Goal: Task Accomplishment & Management: Use online tool/utility

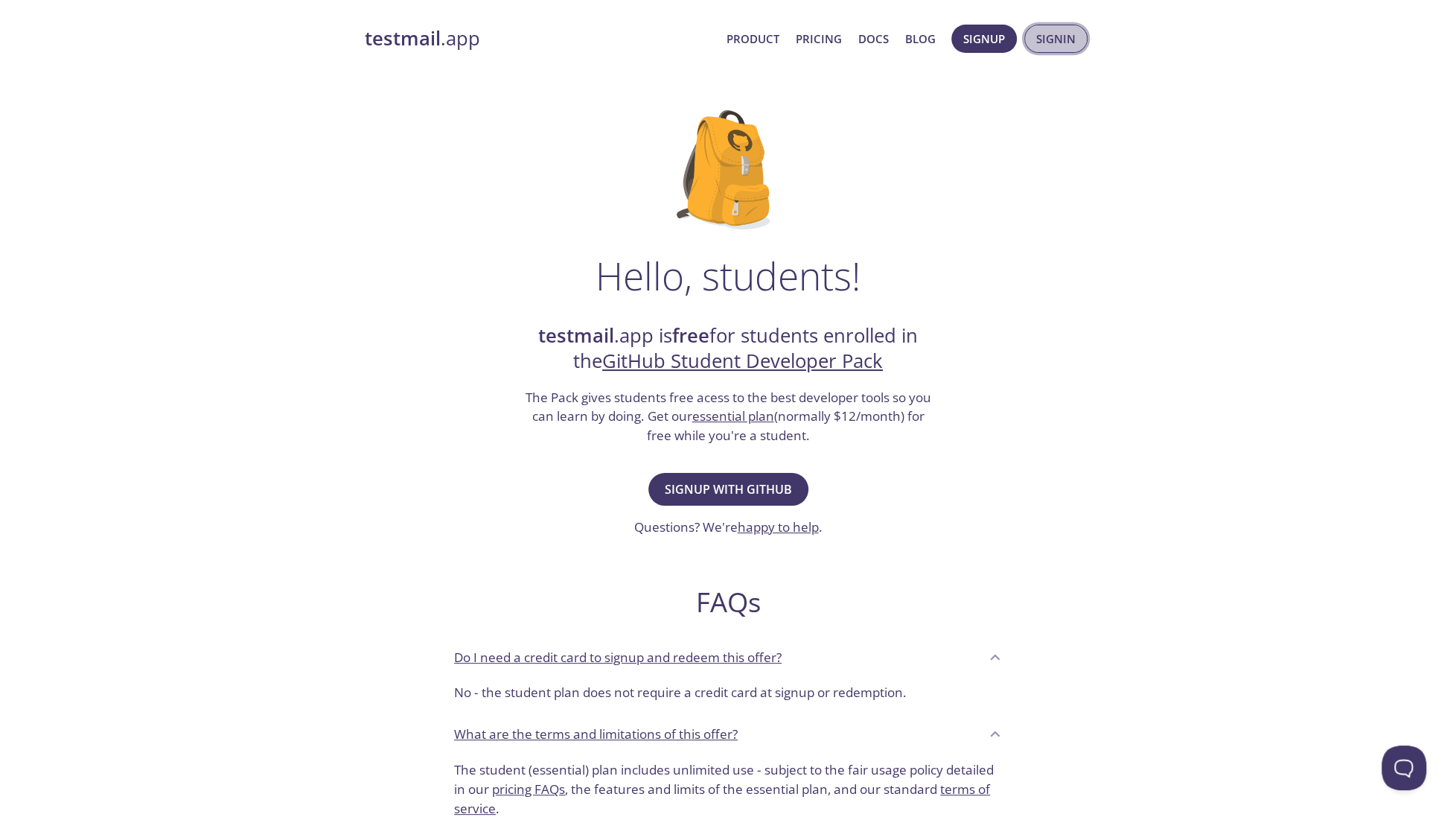
click at [1068, 38] on span "Signin" at bounding box center [1056, 38] width 40 height 19
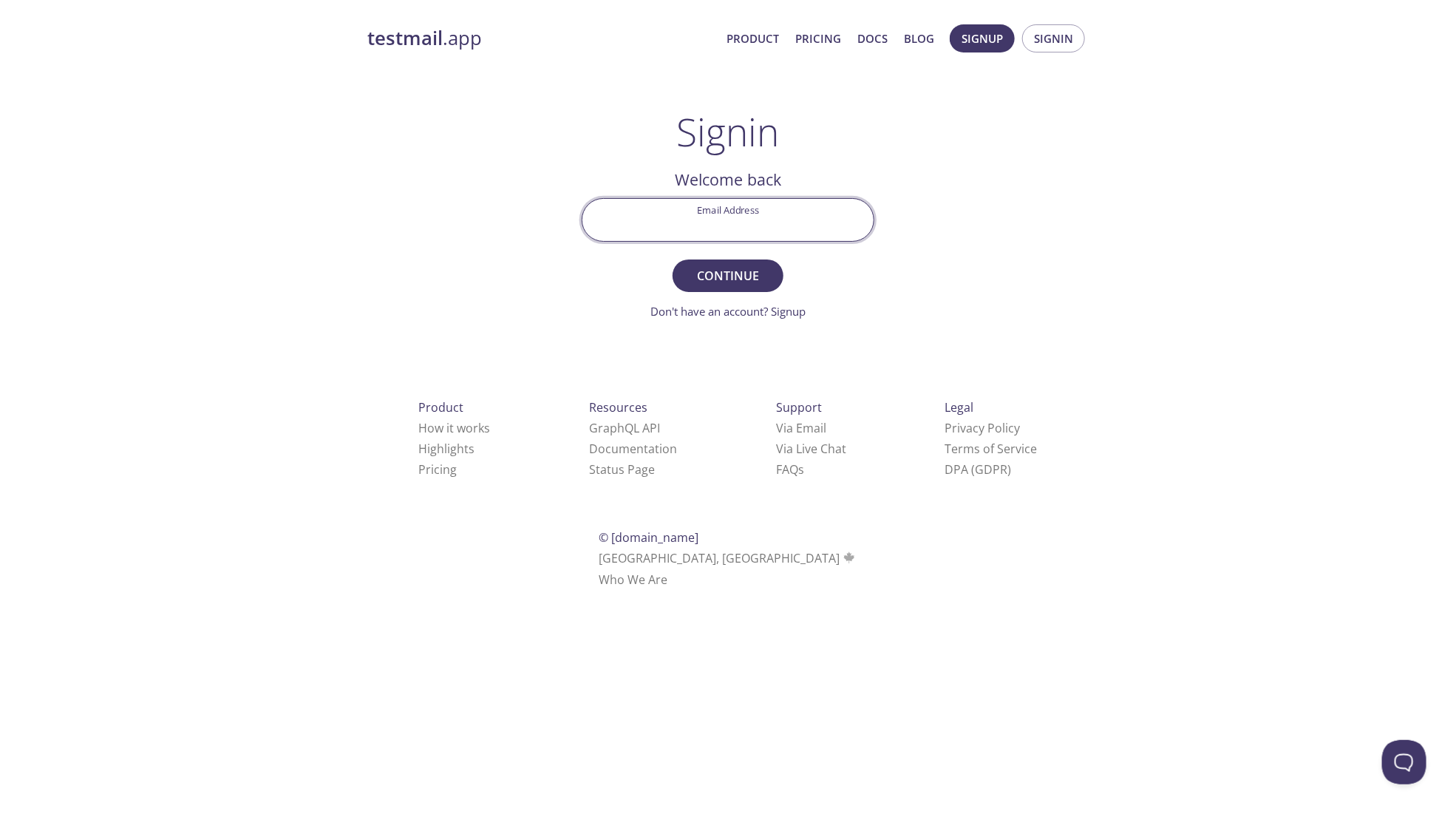
click at [756, 212] on input "Email Address" at bounding box center [727, 220] width 291 height 42
type input "[PERSON_NAME][EMAIL_ADDRESS][DOMAIN_NAME]"
click at [752, 265] on span "Continue" at bounding box center [727, 275] width 78 height 21
click at [762, 217] on input "Signin Security Code" at bounding box center [727, 220] width 291 height 42
type input "J2TEPBF"
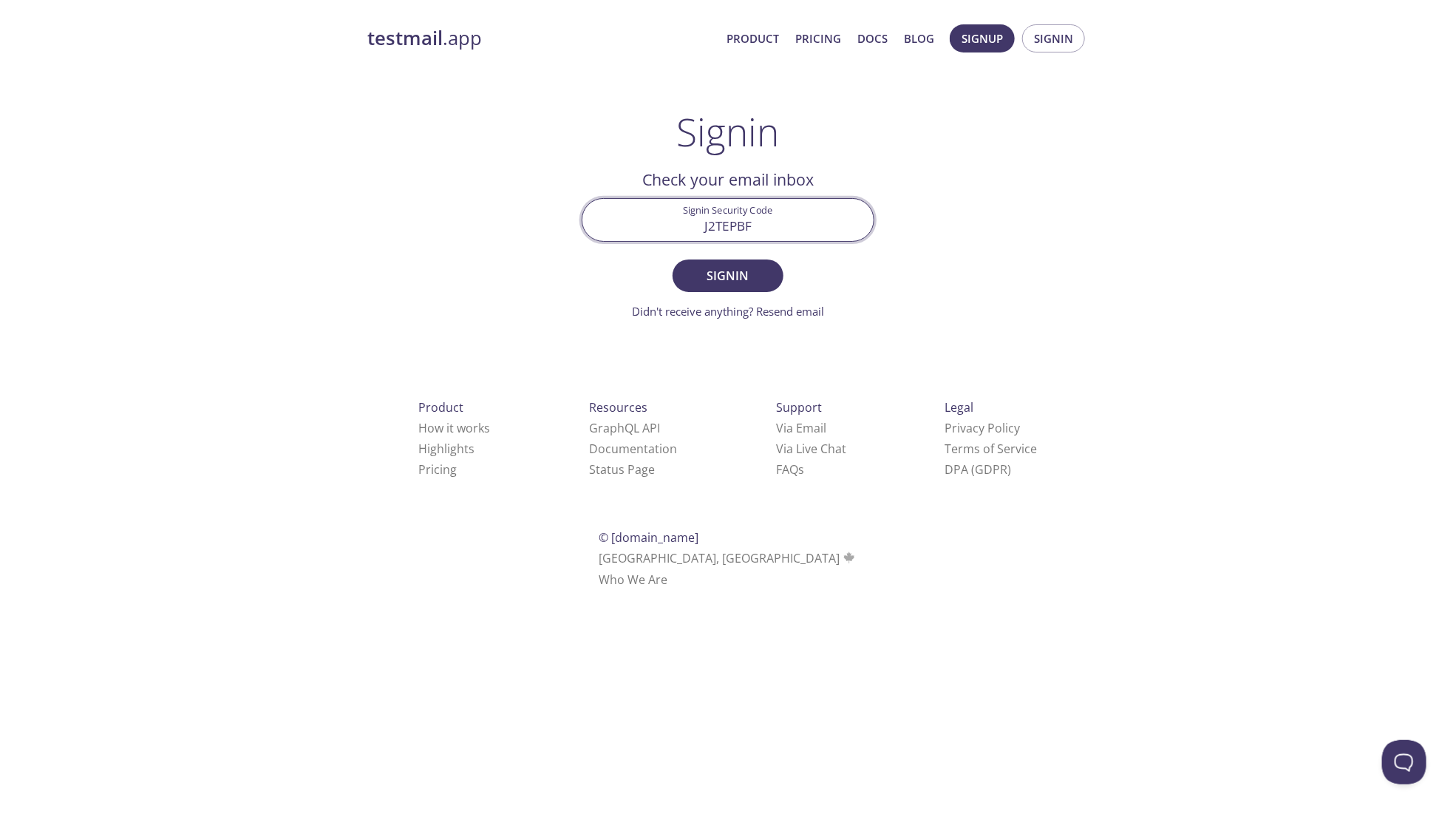
click at [673, 259] on button "Signin" at bounding box center [728, 275] width 111 height 33
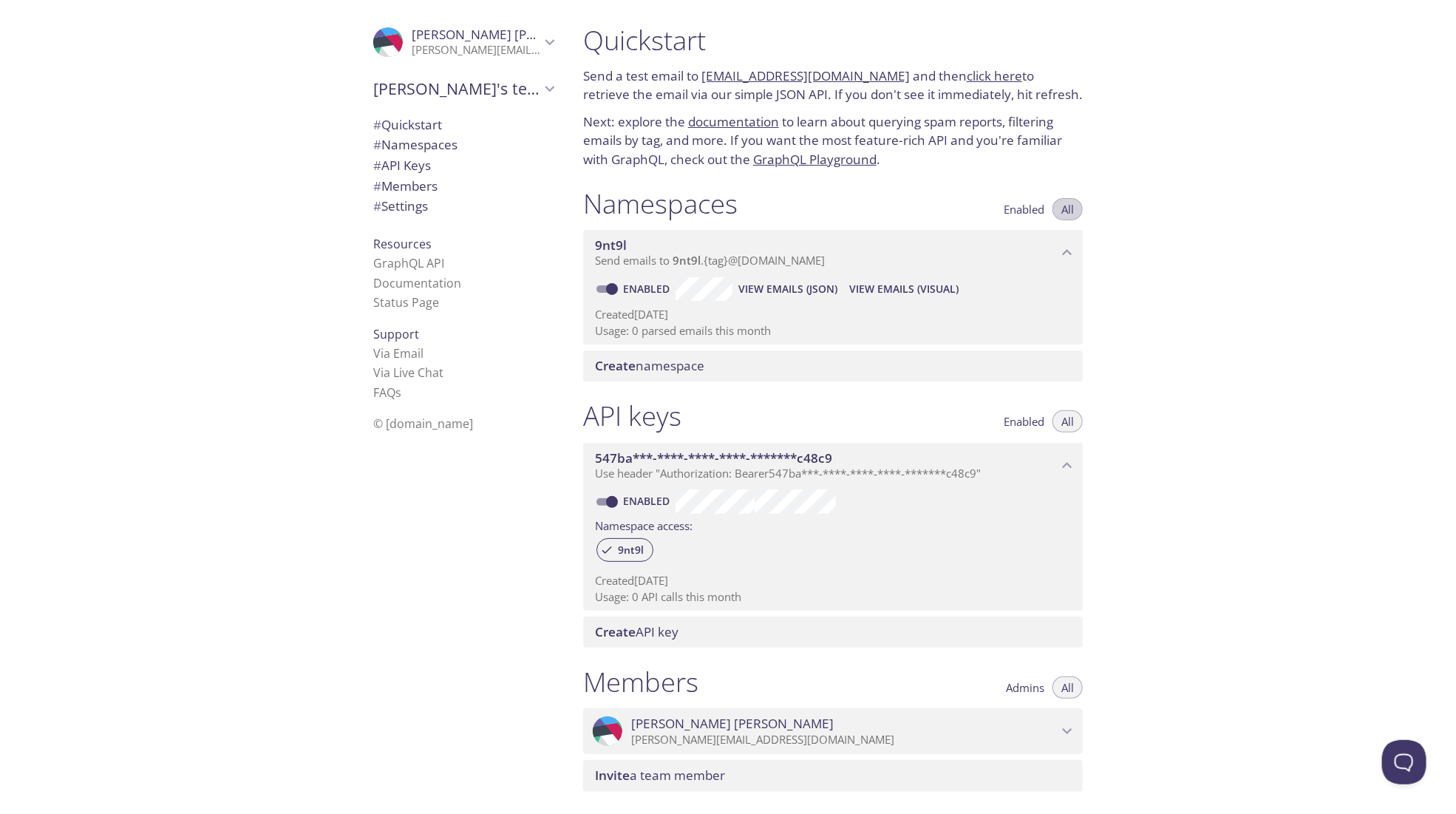
click at [1068, 209] on span "All" at bounding box center [1067, 209] width 13 height 0
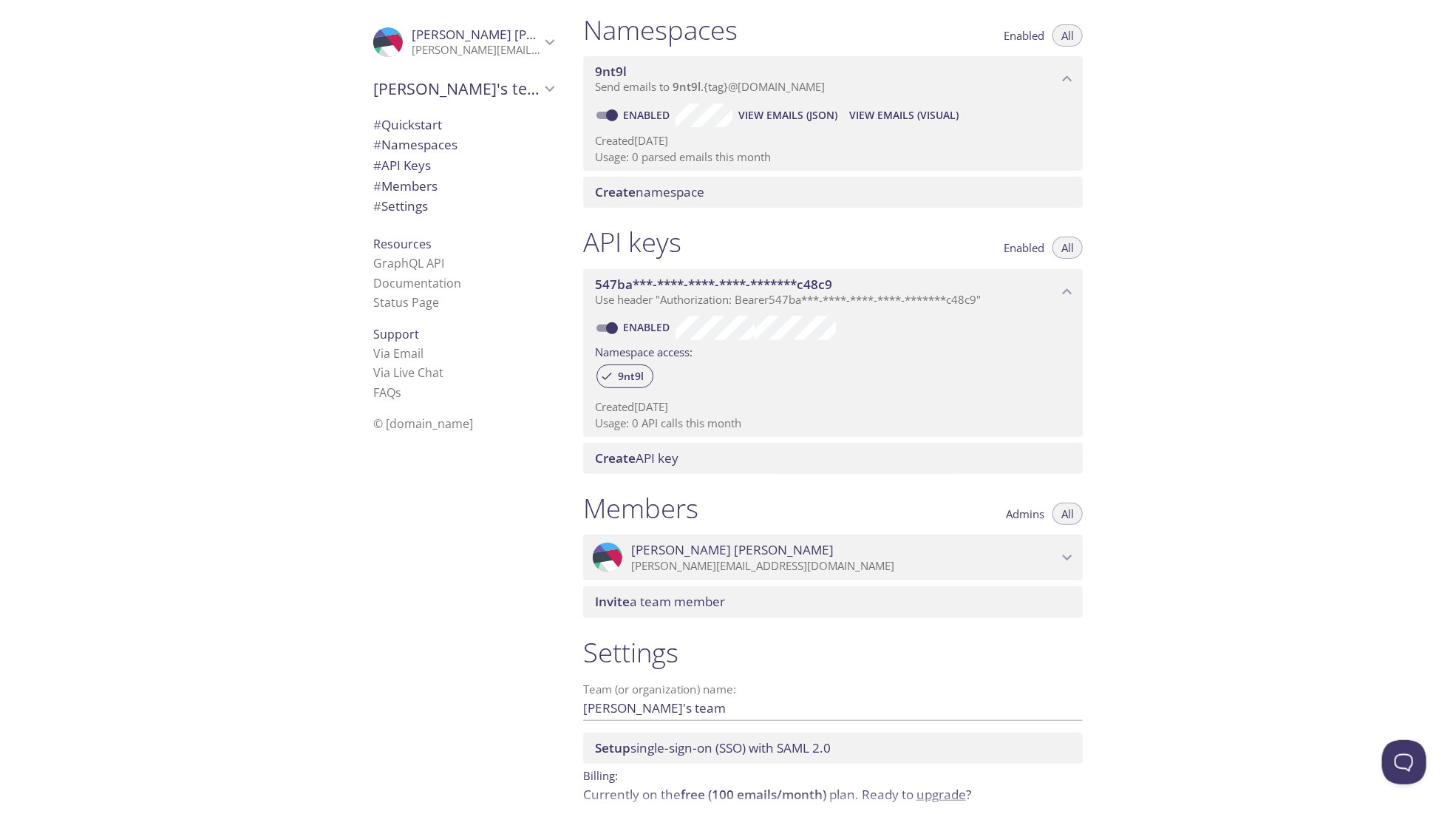
scroll to position [236, 0]
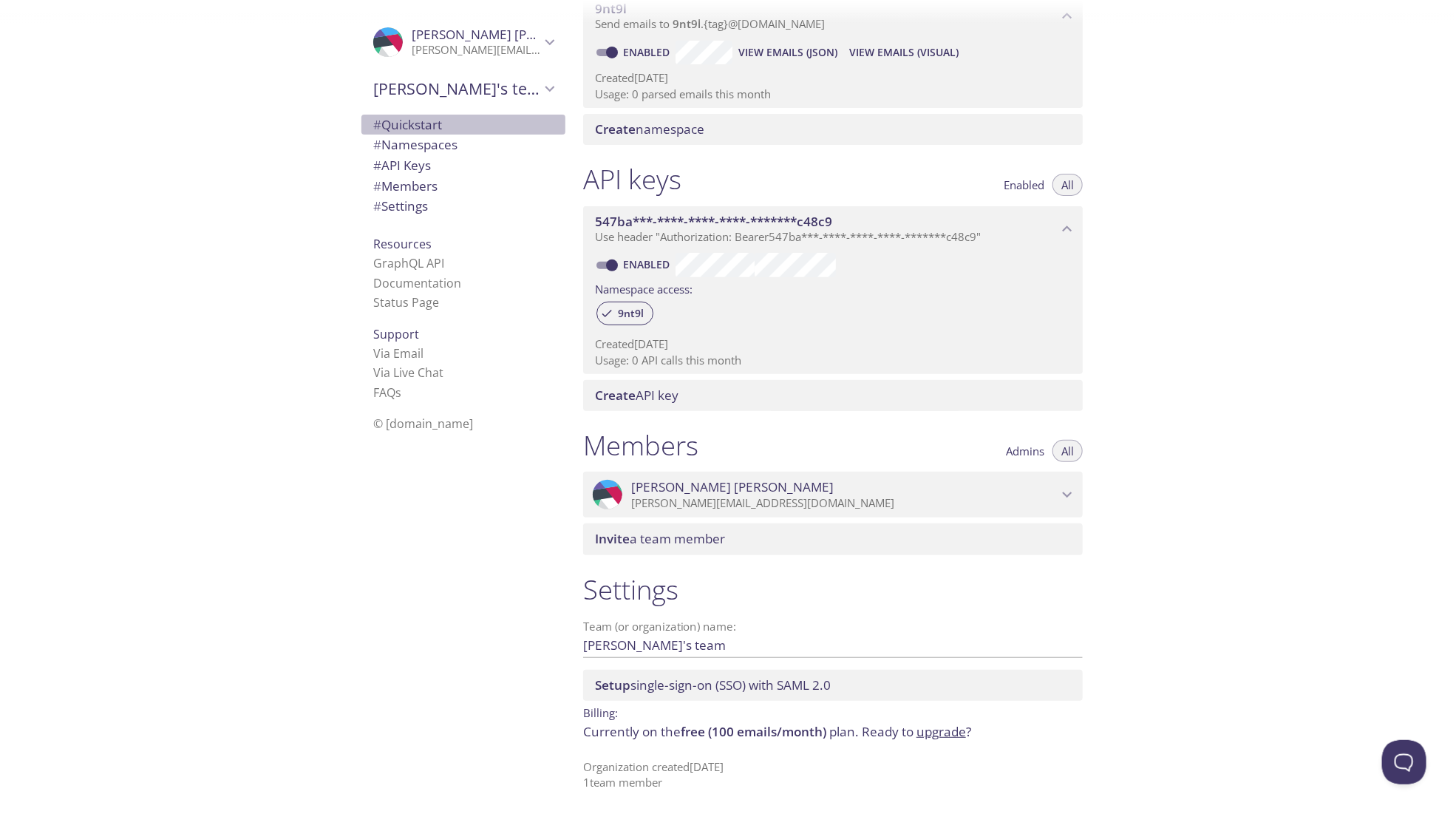
click at [444, 131] on span "# Quickstart" at bounding box center [463, 125] width 180 height 19
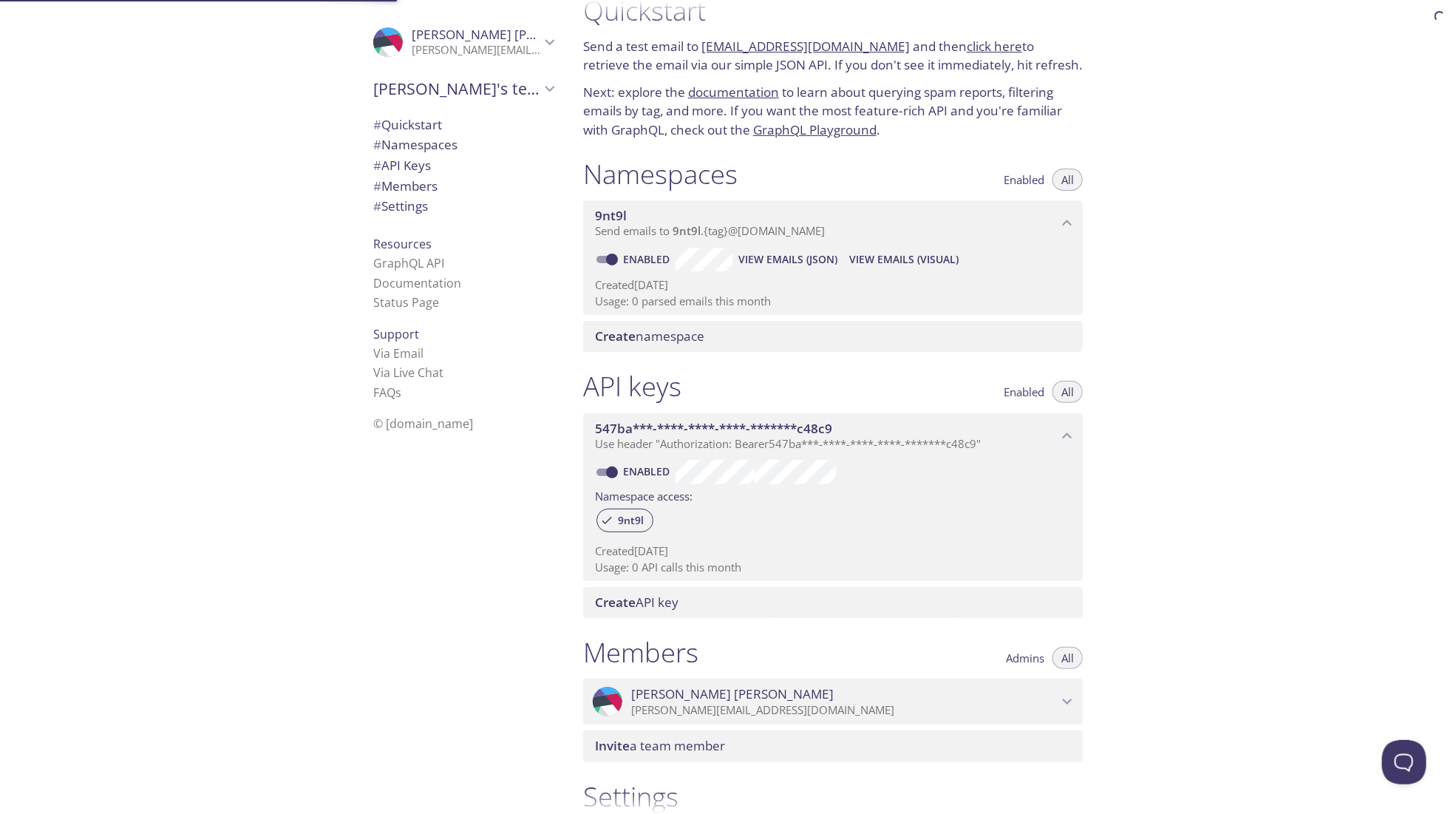
scroll to position [24, 0]
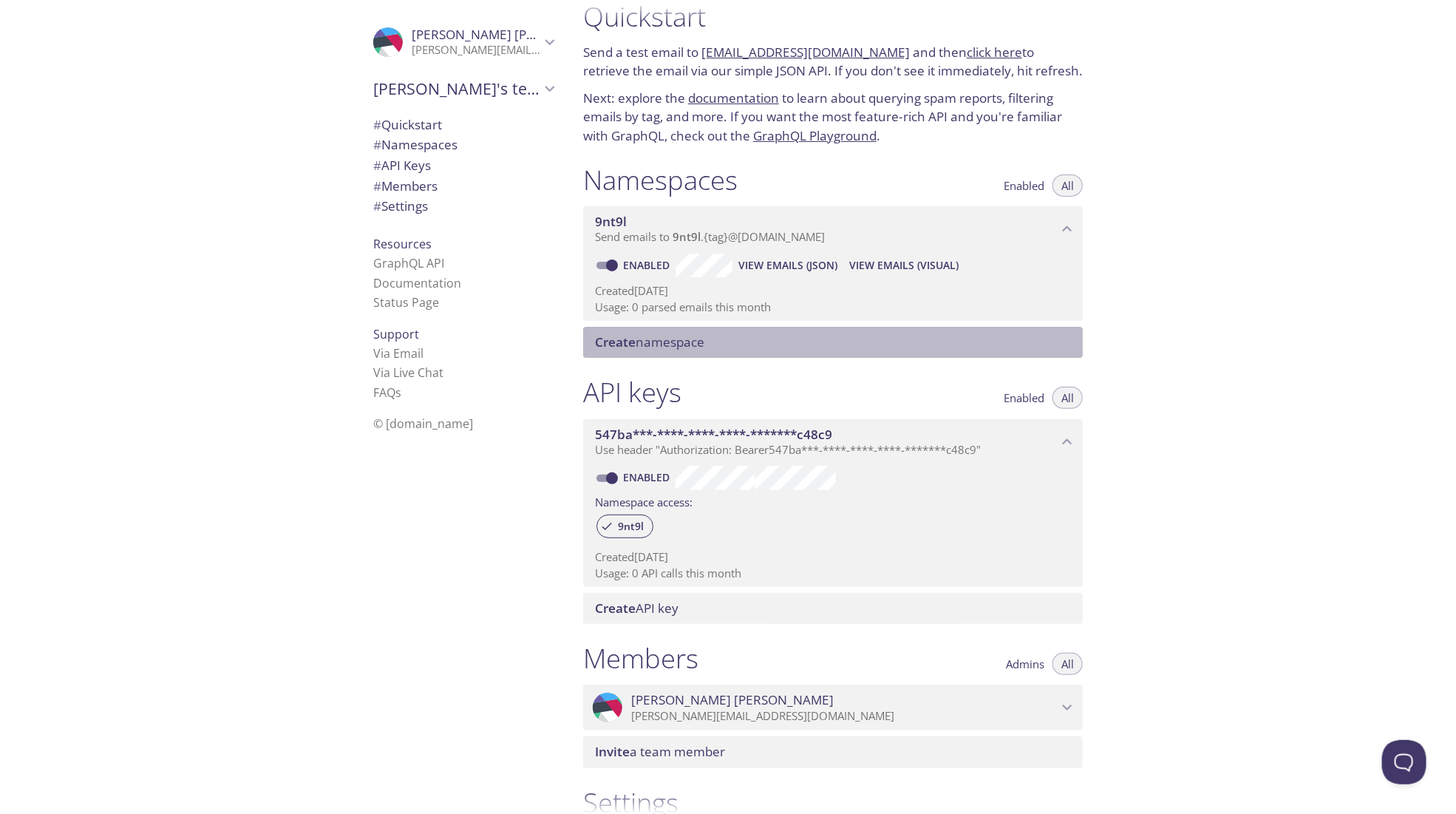
click at [674, 340] on span "Create namespace" at bounding box center [650, 342] width 109 height 17
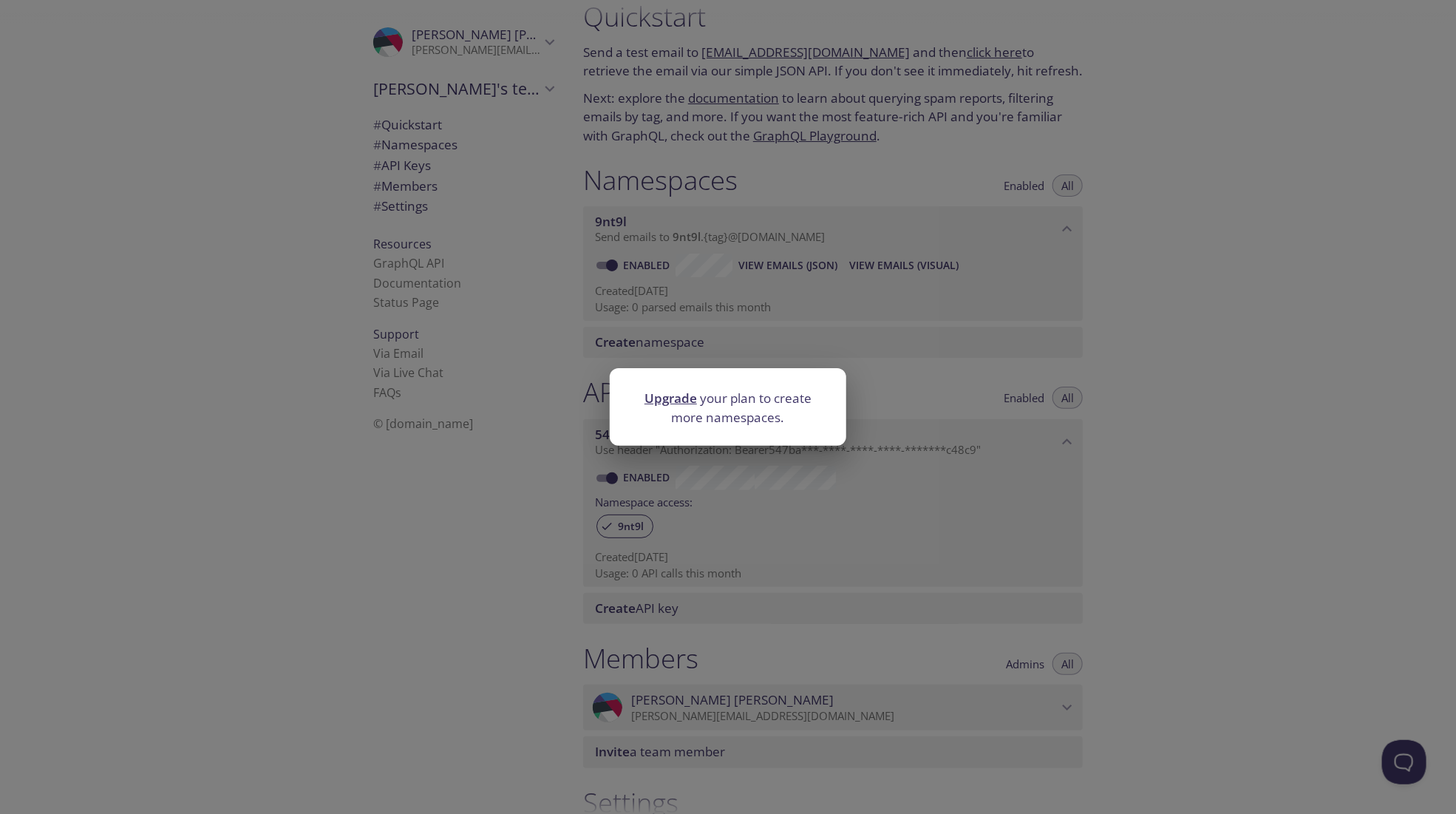
click at [867, 21] on div "Upgrade your plan to create more namespaces." at bounding box center [728, 407] width 1456 height 814
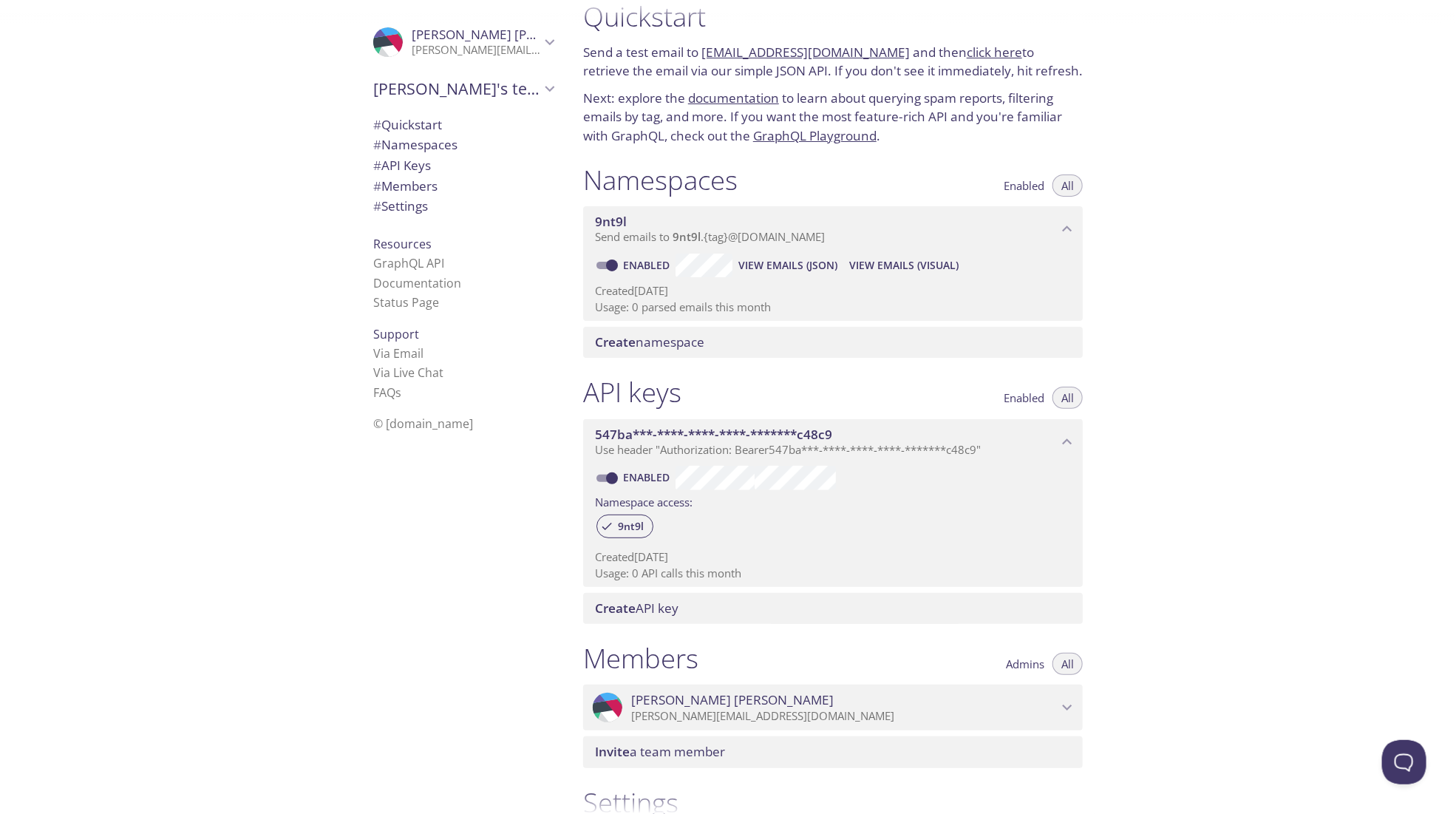
scroll to position [0, 0]
